Goal: Transaction & Acquisition: Purchase product/service

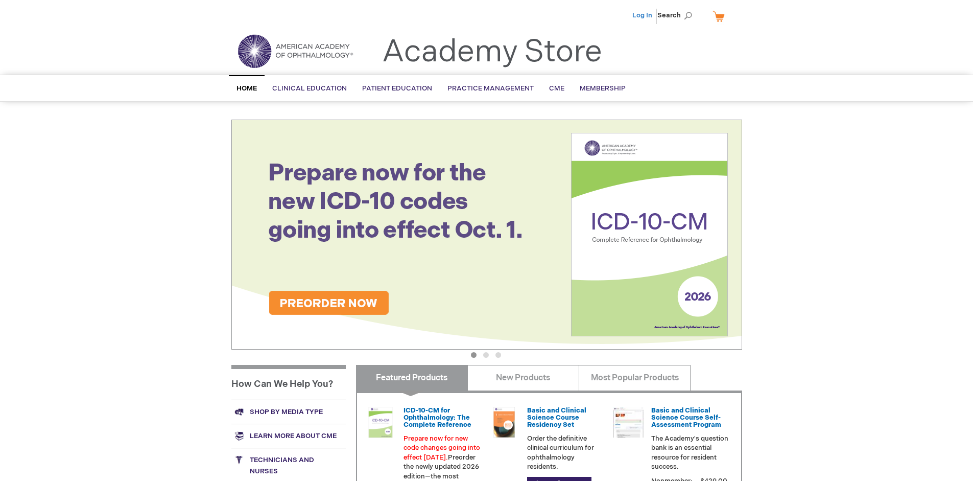
click at [643, 15] on link "Log In" at bounding box center [642, 15] width 20 height 8
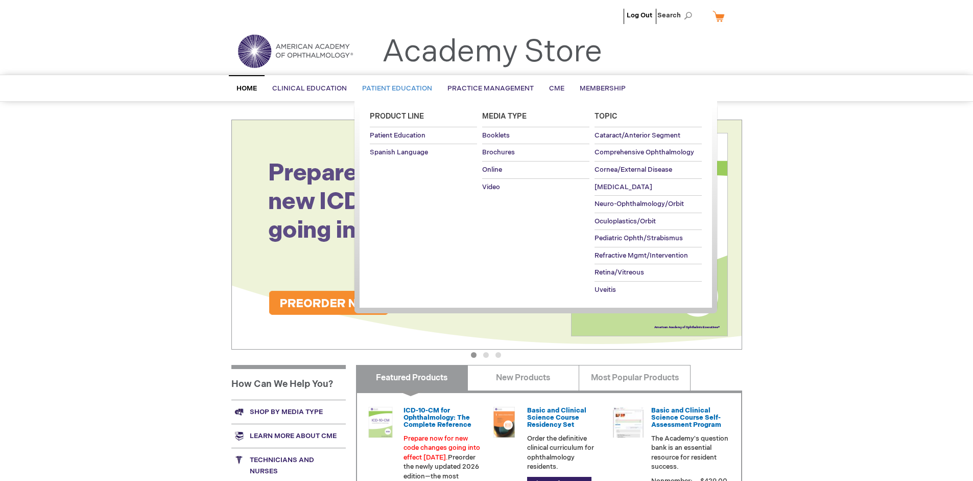
click at [394, 88] on span "Patient Education" at bounding box center [397, 88] width 70 height 8
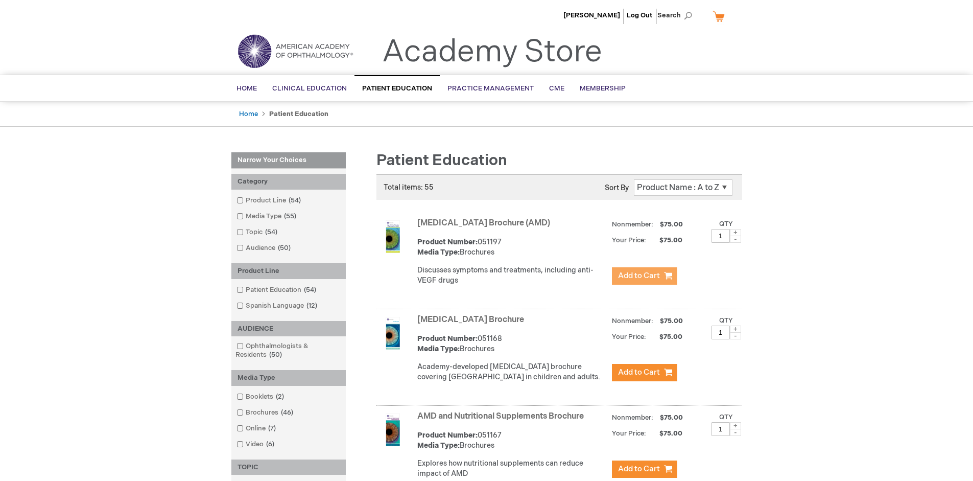
click at [644, 276] on span "Add to Cart" at bounding box center [639, 276] width 42 height 10
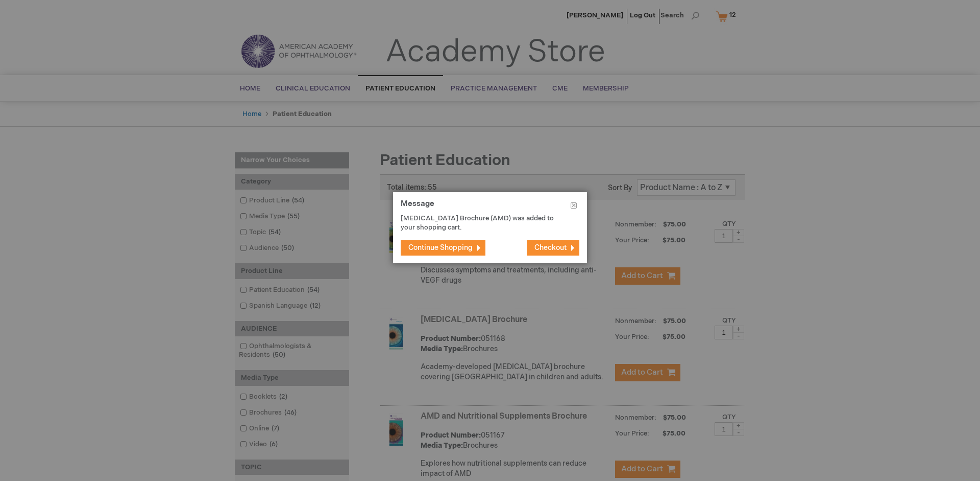
click at [441, 247] on span "Continue Shopping" at bounding box center [441, 247] width 64 height 9
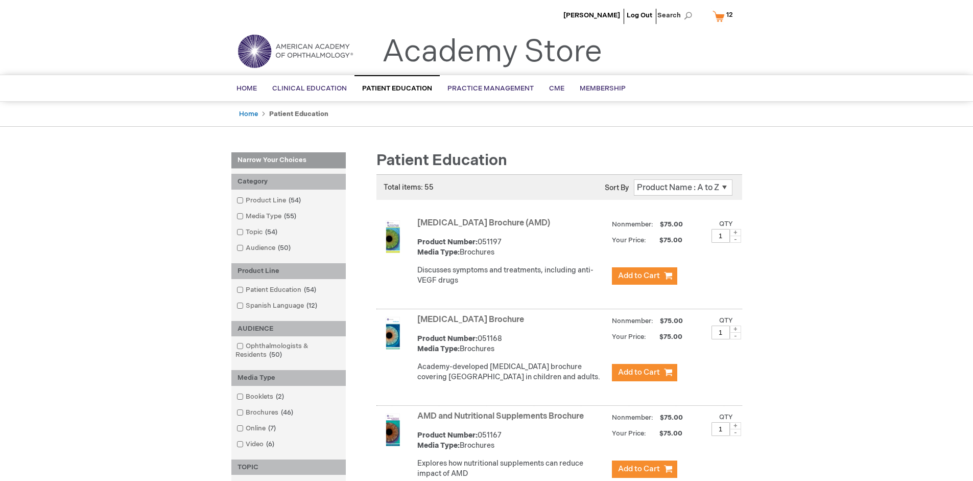
click at [502, 421] on link "AMD and Nutritional Supplements Brochure" at bounding box center [500, 416] width 166 height 10
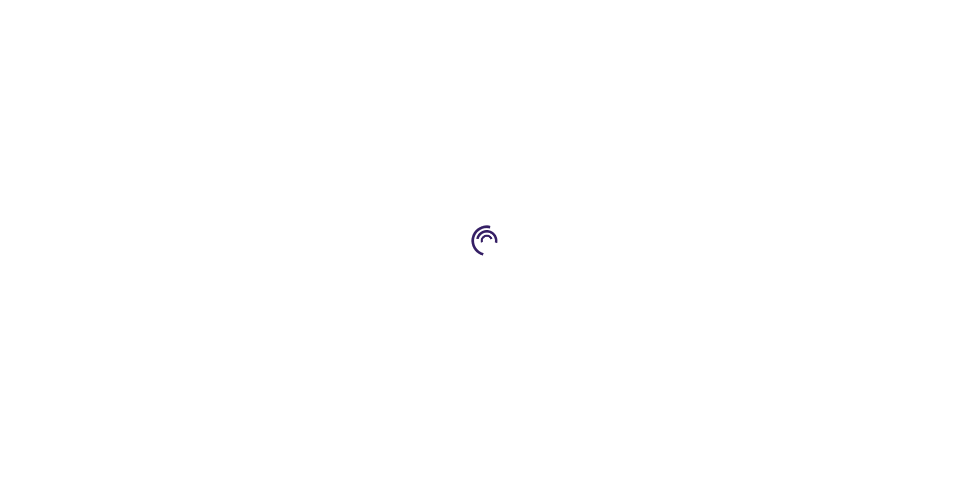
type input "1"
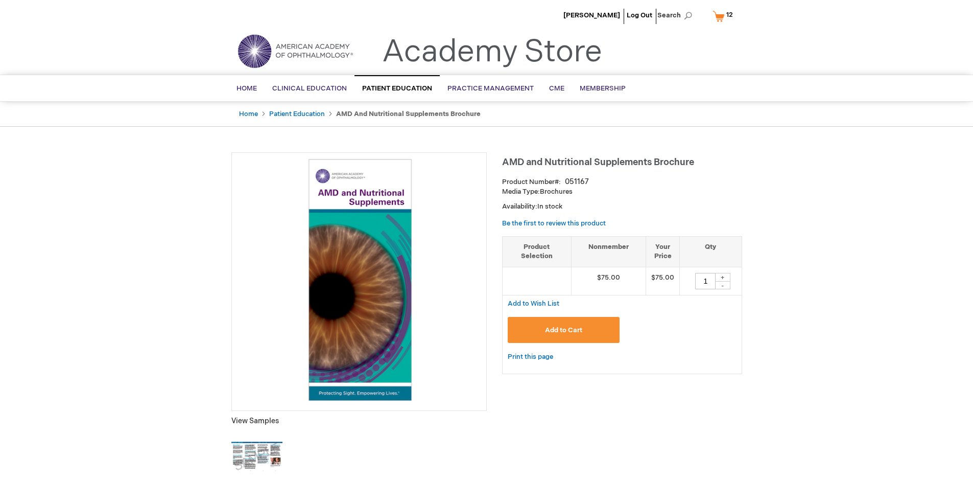
click at [563, 329] on span "Add to Cart" at bounding box center [563, 330] width 37 height 8
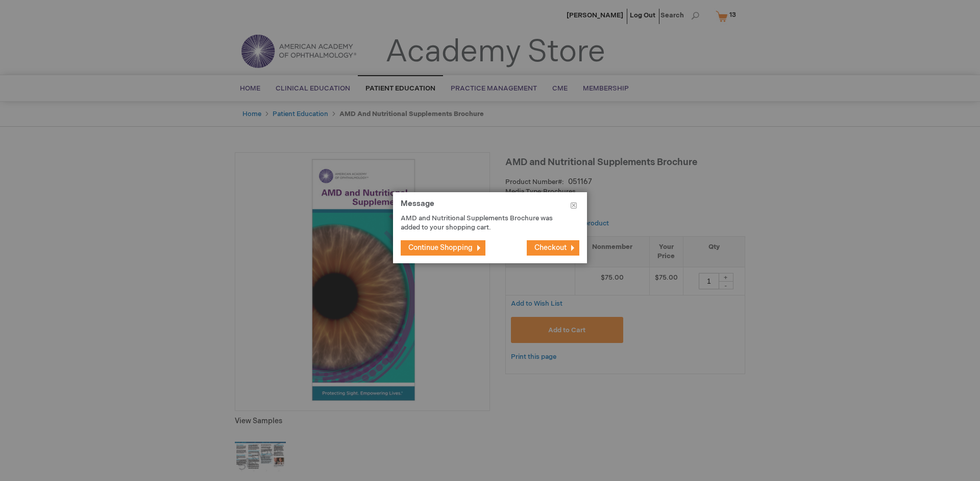
click at [441, 247] on span "Continue Shopping" at bounding box center [441, 247] width 64 height 9
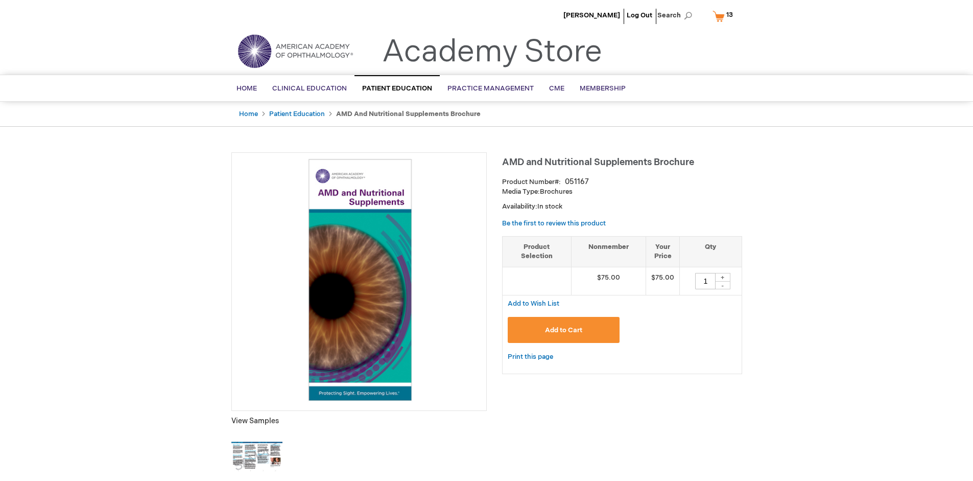
click at [725, 16] on span "13 13 items" at bounding box center [730, 15] width 10 height 12
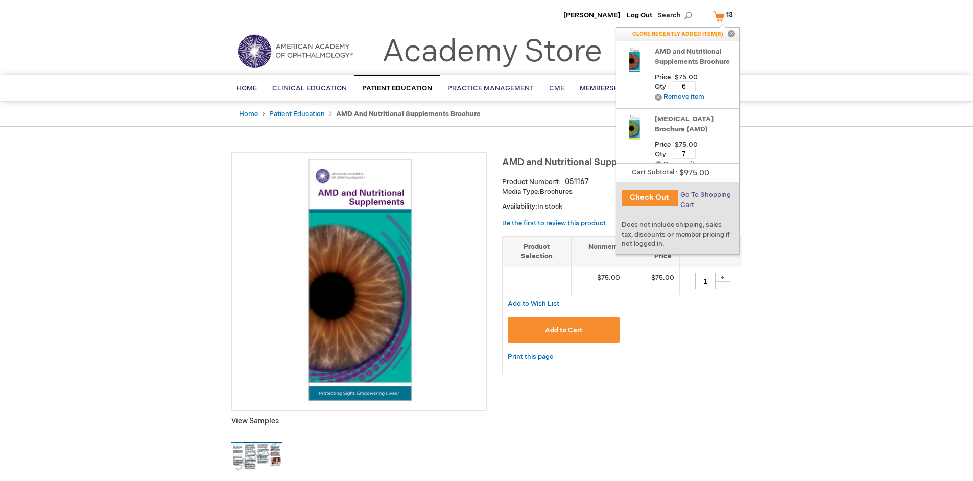
click at [705, 195] on span "Go To Shopping Cart" at bounding box center [705, 199] width 51 height 18
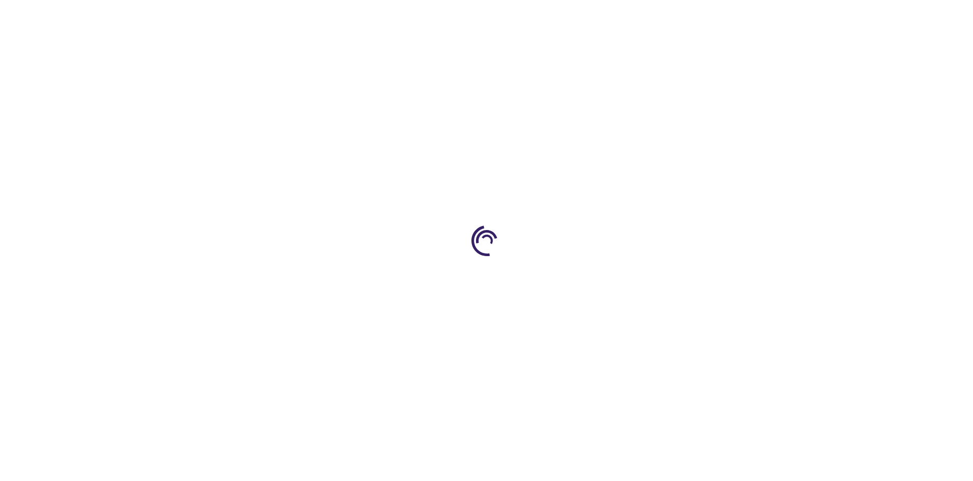
select select "US"
select select "41"
click at [675, 476] on span "Proceed to Checkout" at bounding box center [675, 476] width 66 height 8
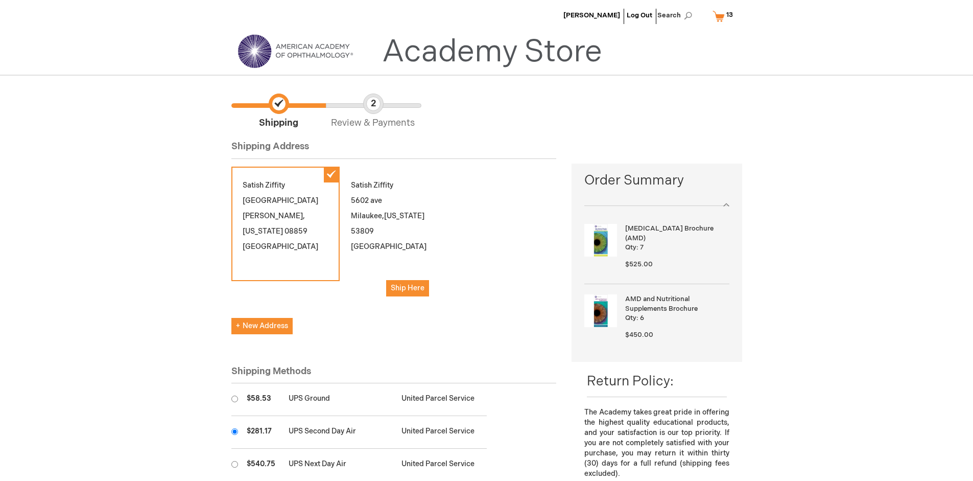
click at [234, 431] on input "radio" at bounding box center [234, 431] width 7 height 7
